Goal: Check status: Check status

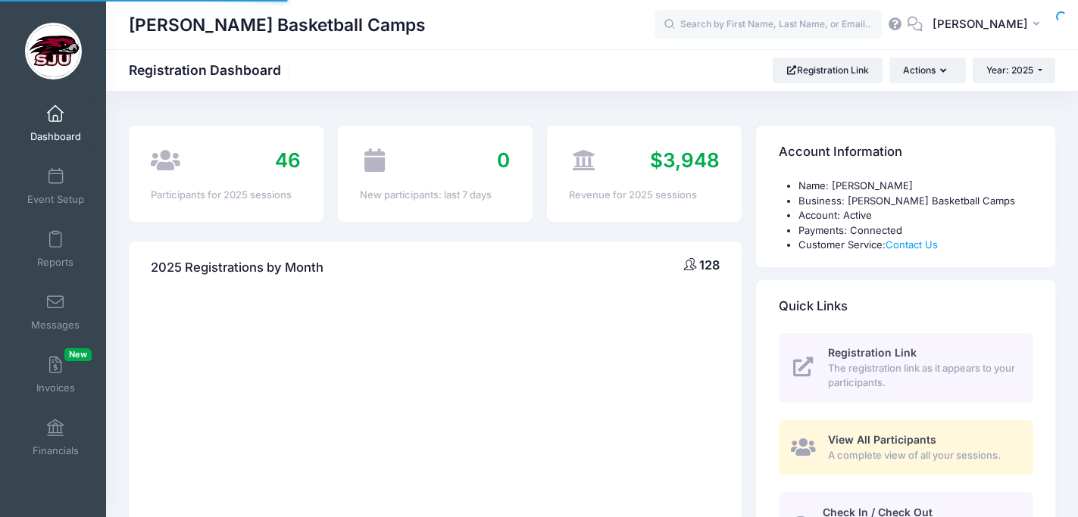
select select
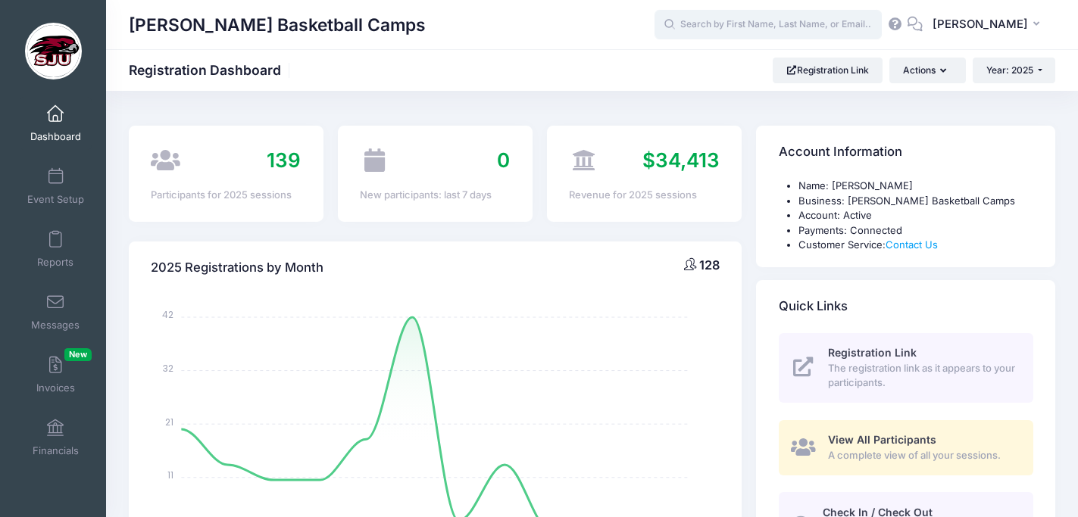
click at [739, 20] on input "text" at bounding box center [768, 25] width 227 height 30
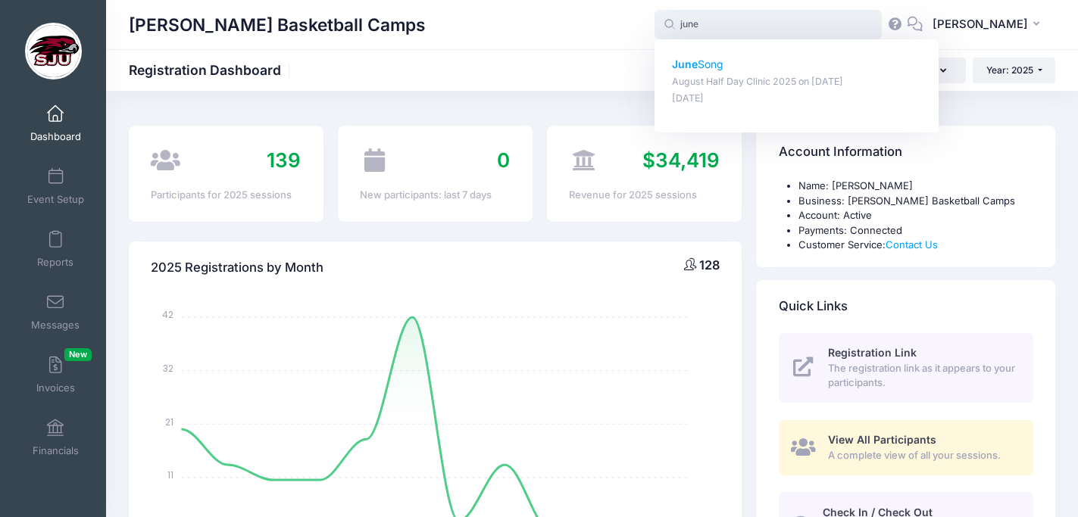
click at [744, 64] on p "June Song" at bounding box center [797, 65] width 250 height 16
type input "June Song (August Half Day Clinic 2025, Aug-25, 2025)"
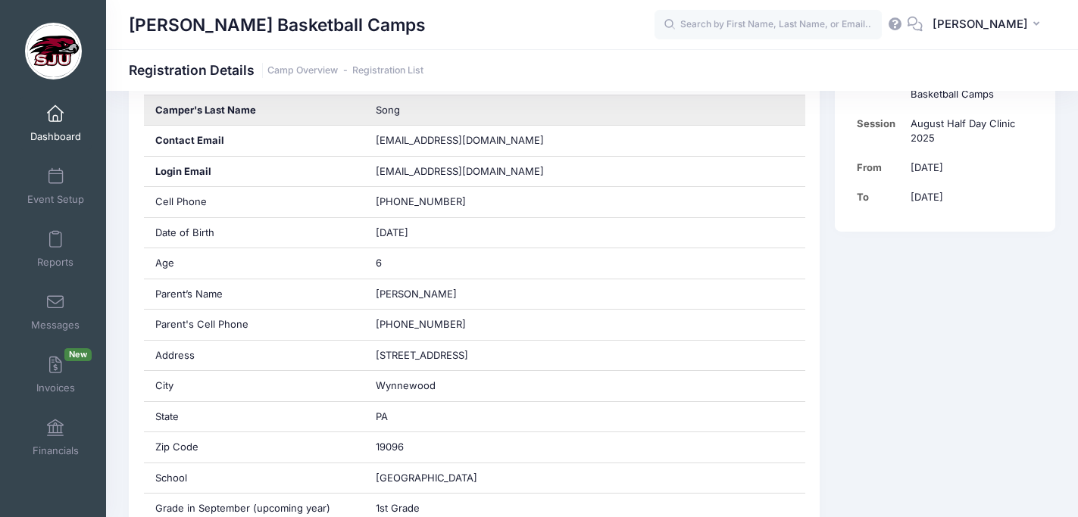
scroll to position [352, 0]
